Goal: Task Accomplishment & Management: Use online tool/utility

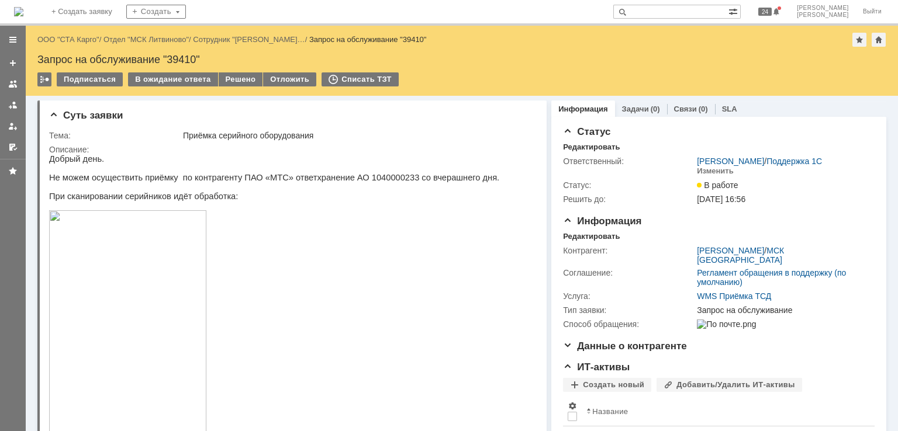
click at [185, 57] on div "Запрос на обслуживание "39410"" at bounding box center [461, 60] width 849 height 12
copy div "39410"
click at [227, 76] on div "Решено" at bounding box center [241, 79] width 44 height 14
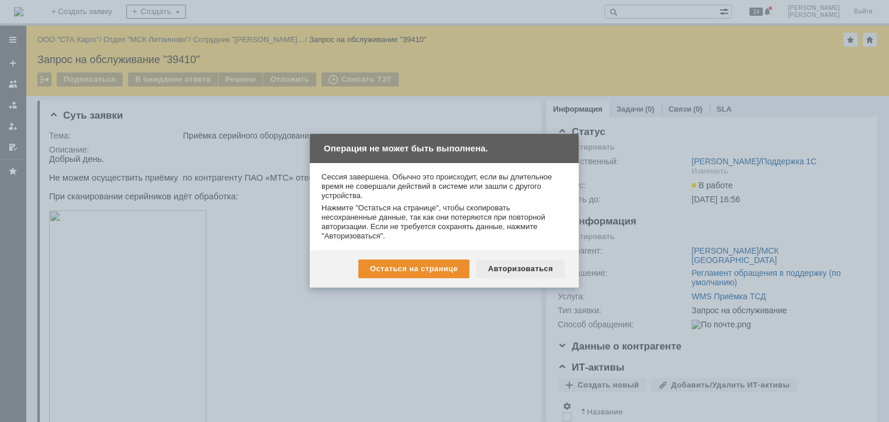
click at [510, 265] on div "Авторизоваться" at bounding box center [520, 269] width 88 height 19
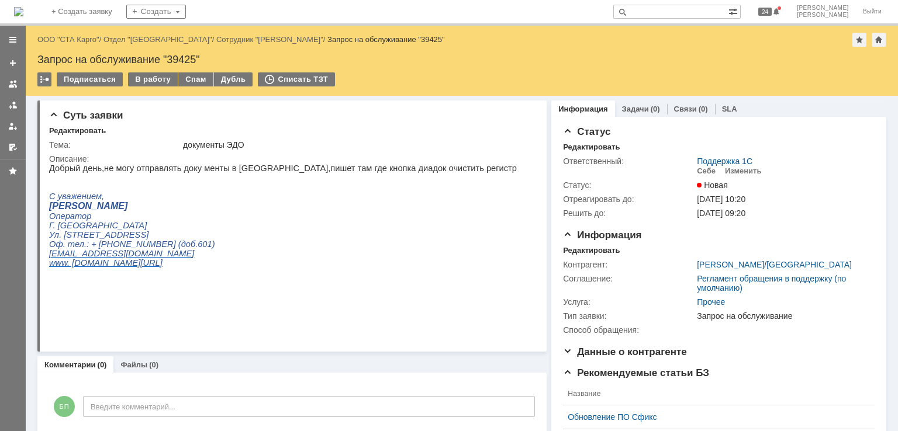
click at [339, 188] on p at bounding box center [283, 186] width 468 height 9
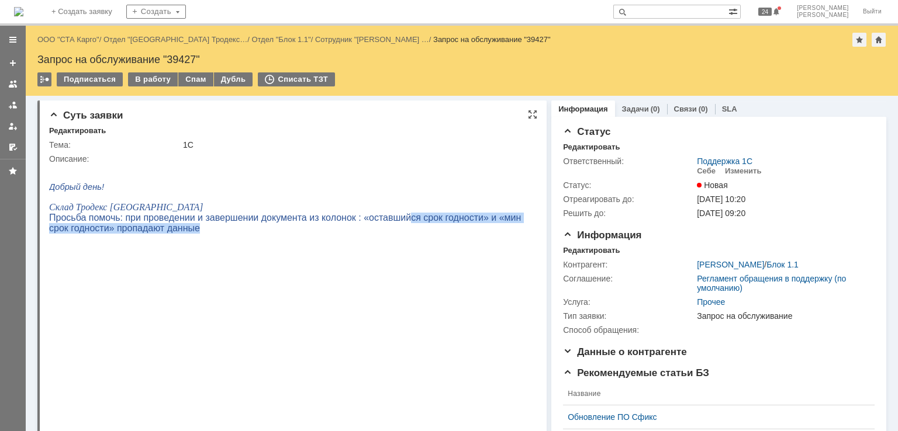
drag, startPoint x: 400, startPoint y: 223, endPoint x: 425, endPoint y: 232, distance: 26.6
click at [425, 232] on p "Просьба помочь: при проведении и завершении документа из колонок : «оставшийся …" at bounding box center [288, 223] width 478 height 21
click at [208, 227] on p "Просьба помочь: при проведении и завершении документа из колонок : «оставшийся …" at bounding box center [288, 223] width 478 height 21
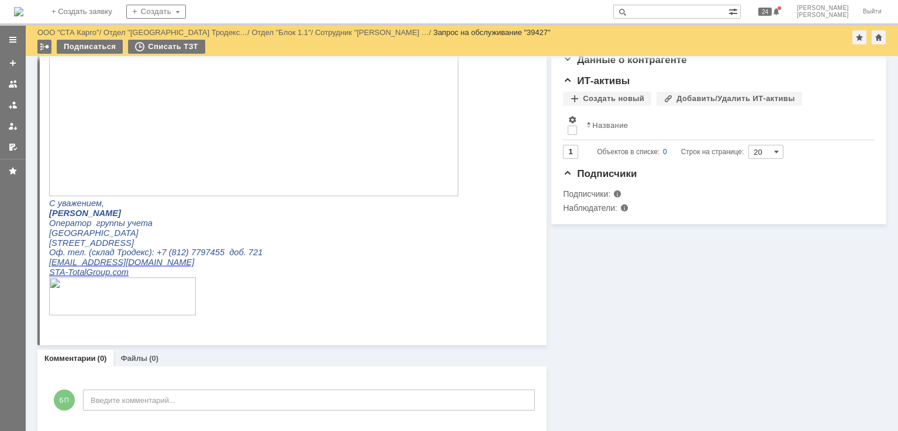
scroll to position [234, 0]
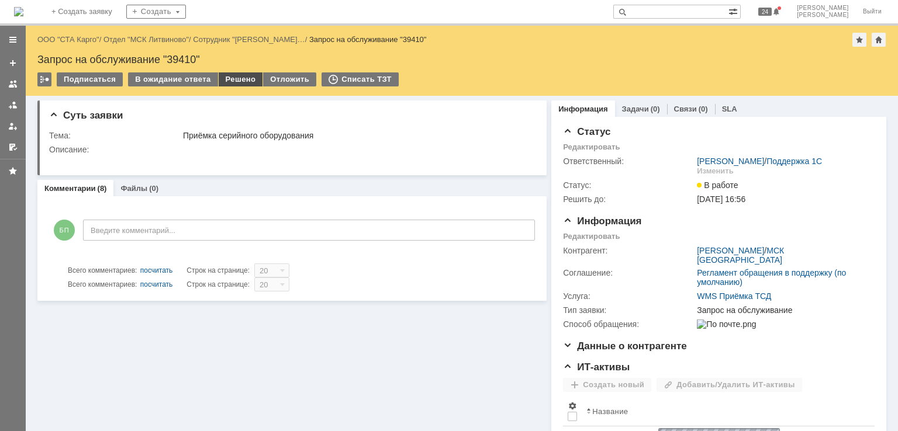
click at [241, 78] on div "Решено" at bounding box center [241, 79] width 44 height 14
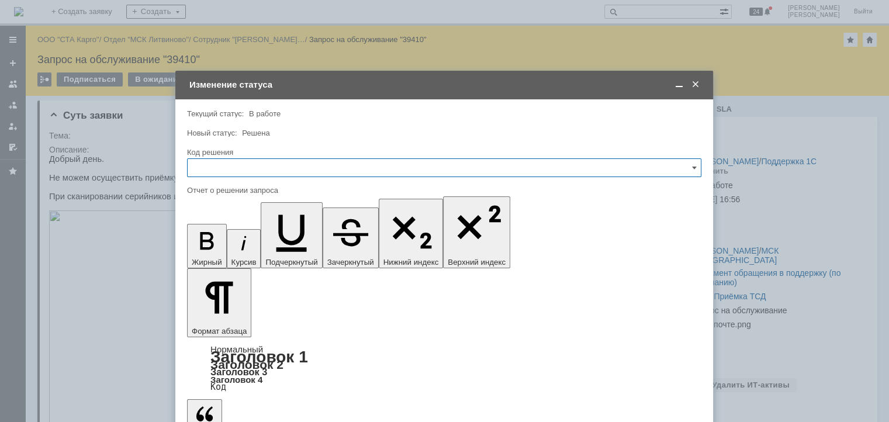
click at [265, 170] on input "text" at bounding box center [444, 167] width 514 height 19
click at [229, 315] on div "Решено" at bounding box center [444, 324] width 513 height 19
type input "Решено"
